Goal: Task Accomplishment & Management: Understand process/instructions

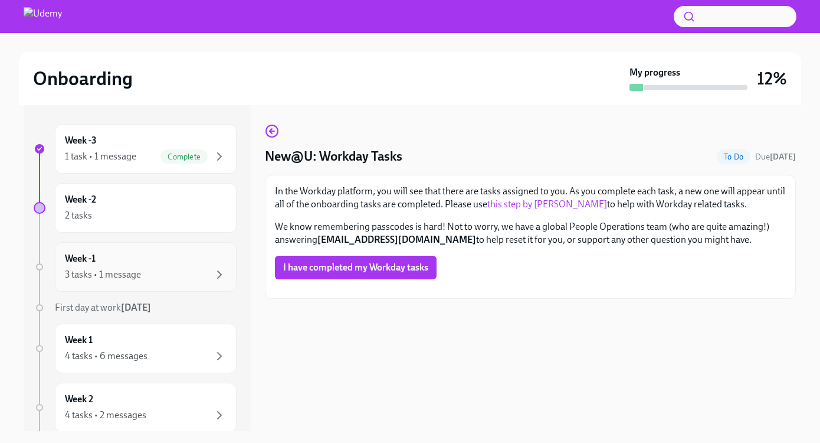
click at [93, 257] on h6 "Week -1" at bounding box center [80, 258] width 31 height 13
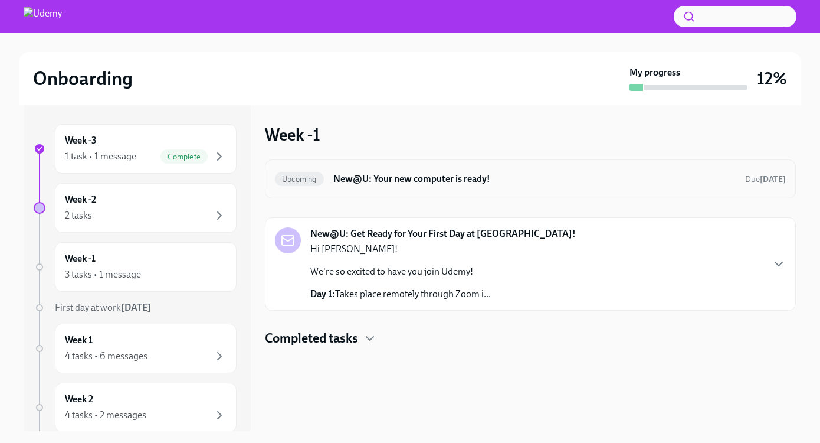
click at [517, 179] on h6 "New@U: Your new computer is ready!" at bounding box center [534, 178] width 402 height 13
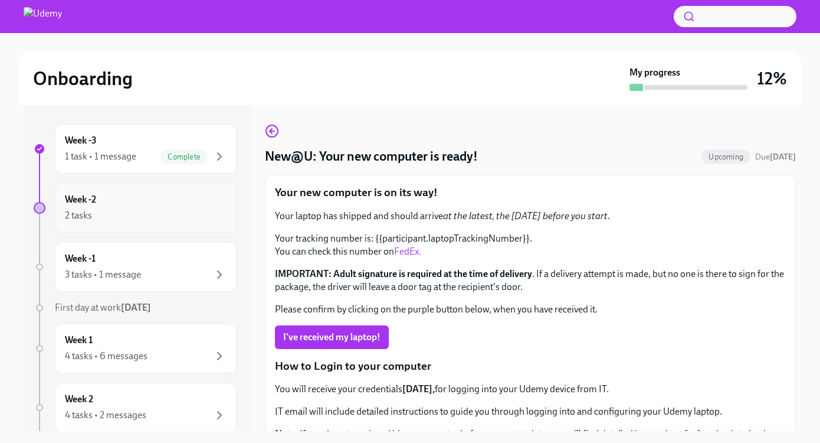
click at [136, 214] on div "2 tasks" at bounding box center [146, 215] width 162 height 14
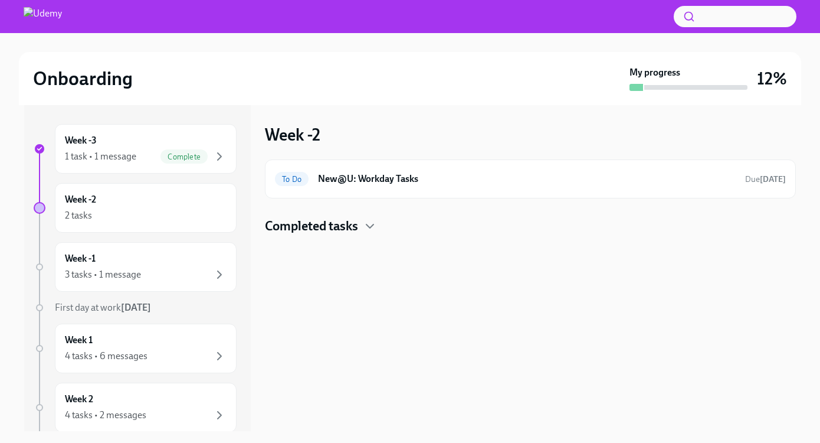
click at [329, 222] on h4 "Completed tasks" at bounding box center [311, 226] width 93 height 18
click at [148, 211] on div "2 tasks" at bounding box center [146, 215] width 162 height 14
click at [478, 188] on div "To Do New@U: Workday Tasks Due [DATE]" at bounding box center [530, 178] width 511 height 19
